Goal: Information Seeking & Learning: Learn about a topic

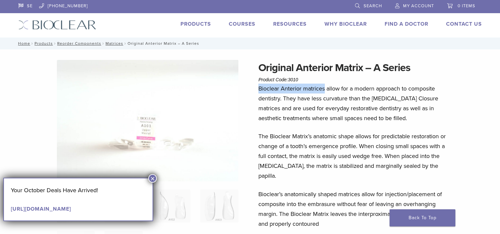
click at [324, 88] on p "Bioclear Anterior matrices allow for a modern approach to composite dentistry. …" at bounding box center [354, 102] width 193 height 39
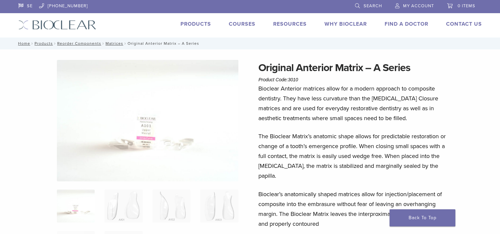
click at [301, 96] on p "Bioclear Anterior matrices allow for a modern approach to composite dentistry. …" at bounding box center [354, 102] width 193 height 39
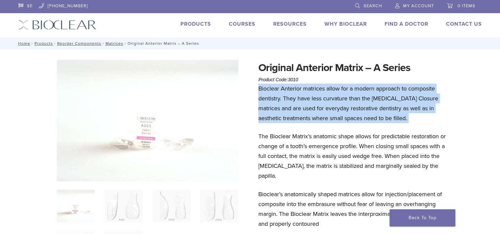
click at [301, 96] on p "Bioclear Anterior matrices allow for a modern approach to composite dentistry. …" at bounding box center [354, 102] width 193 height 39
click at [286, 107] on p "Bioclear Anterior matrices allow for a modern approach to composite dentistry. …" at bounding box center [354, 102] width 193 height 39
click at [262, 91] on p "Bioclear Anterior matrices allow for a modern approach to composite dentistry. …" at bounding box center [354, 102] width 193 height 39
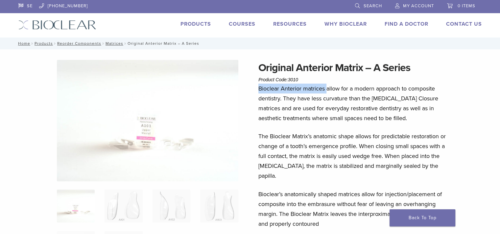
drag, startPoint x: 260, startPoint y: 88, endPoint x: 328, endPoint y: 88, distance: 67.7
click at [328, 88] on p "Bioclear Anterior matrices allow for a modern approach to composite dentistry. …" at bounding box center [354, 102] width 193 height 39
click at [291, 88] on p "Bioclear Anterior matrices allow for a modern approach to composite dentistry. …" at bounding box center [354, 102] width 193 height 39
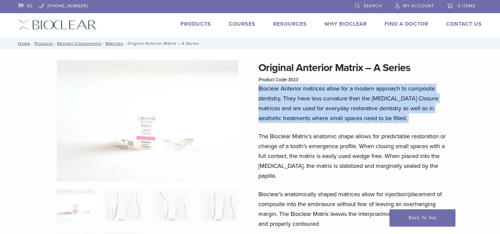
click at [291, 88] on p "Bioclear Anterior matrices allow for a modern approach to composite dentistry. …" at bounding box center [354, 102] width 193 height 39
